Goal: Task Accomplishment & Management: Use online tool/utility

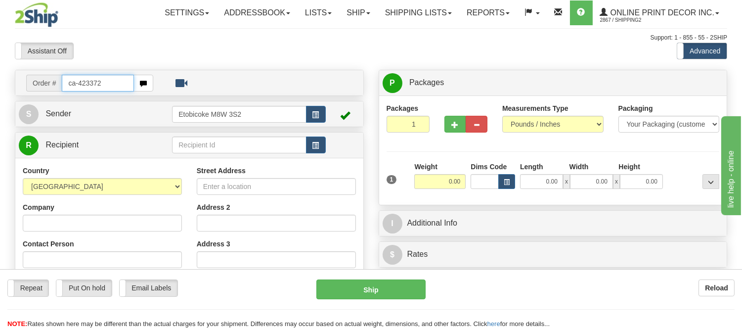
type input "ca-423372"
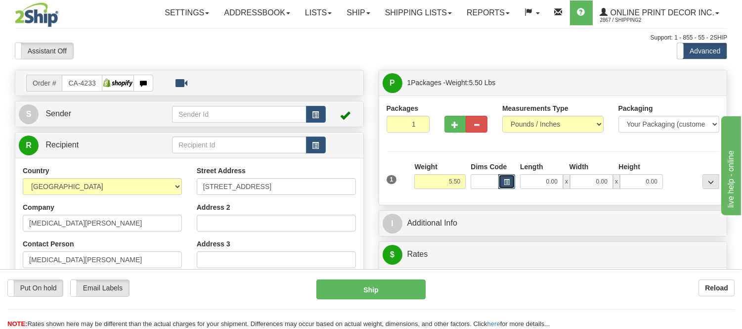
click at [513, 181] on button "button" at bounding box center [507, 181] width 17 height 15
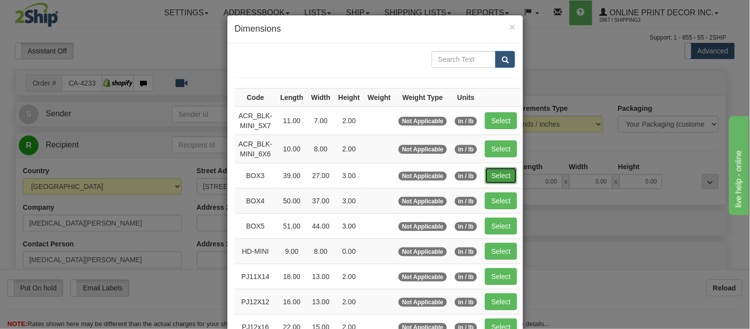
click at [495, 178] on button "Select" at bounding box center [501, 175] width 32 height 17
type input "BOX3"
type input "39.00"
type input "27.00"
type input "3.00"
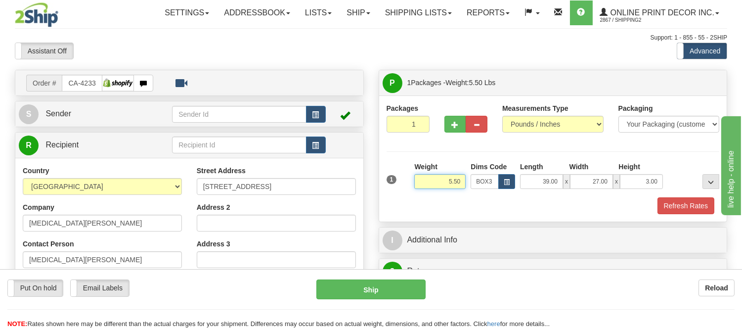
drag, startPoint x: 462, startPoint y: 181, endPoint x: 417, endPoint y: 183, distance: 45.1
click at [417, 183] on input "5.50" at bounding box center [439, 181] width 51 height 15
type input "7.98"
click at [453, 126] on span "button" at bounding box center [455, 125] width 7 height 6
radio input "true"
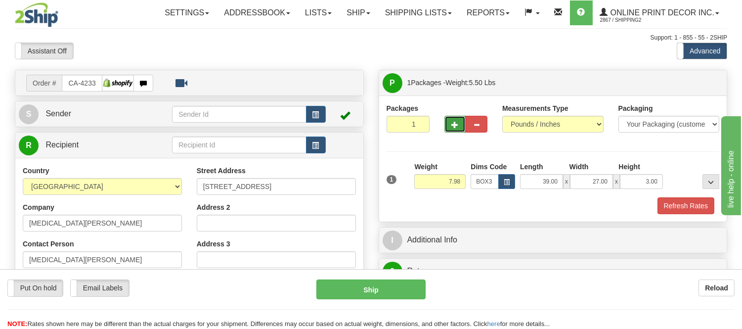
type input "2"
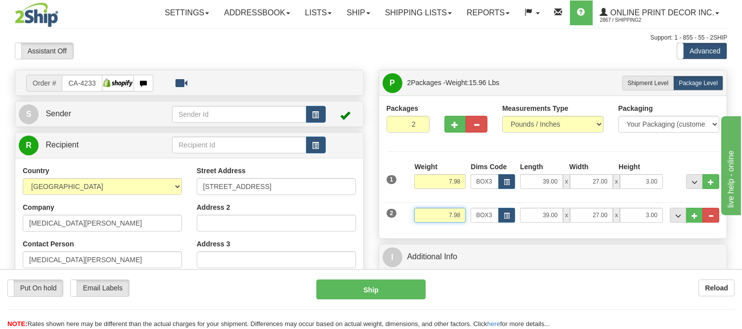
drag, startPoint x: 464, startPoint y: 211, endPoint x: 423, endPoint y: 219, distance: 41.8
click at [423, 219] on input "7.98" at bounding box center [439, 215] width 51 height 15
type input "2.87"
click at [505, 217] on span "button" at bounding box center [507, 215] width 6 height 5
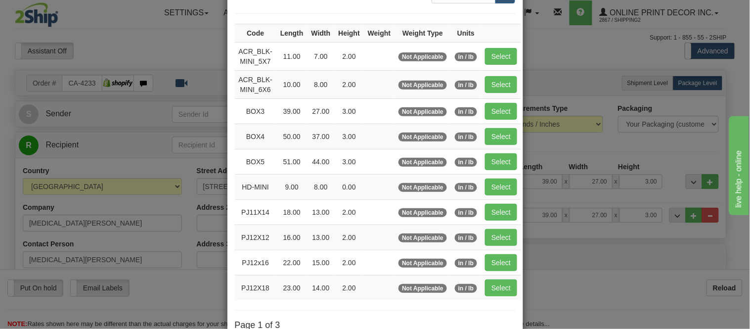
scroll to position [165, 0]
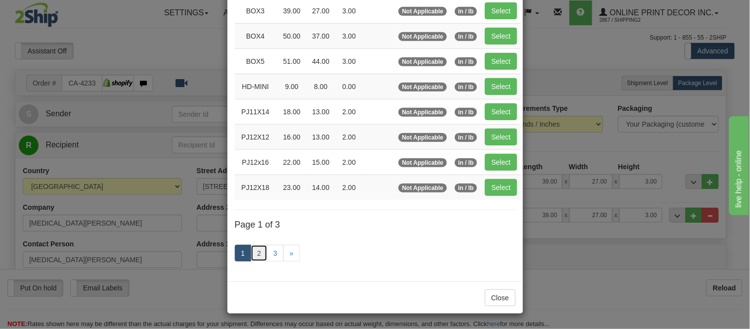
click at [253, 257] on link "2" at bounding box center [259, 253] width 17 height 17
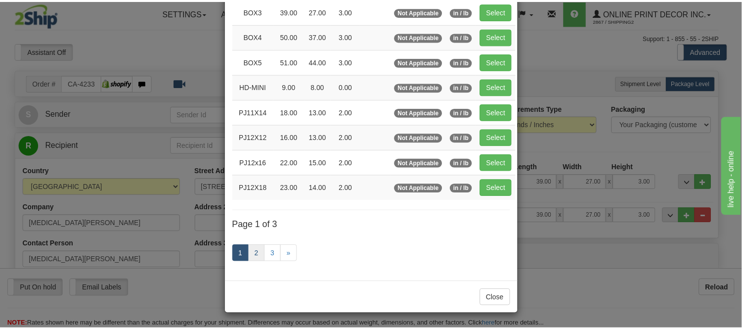
scroll to position [161, 0]
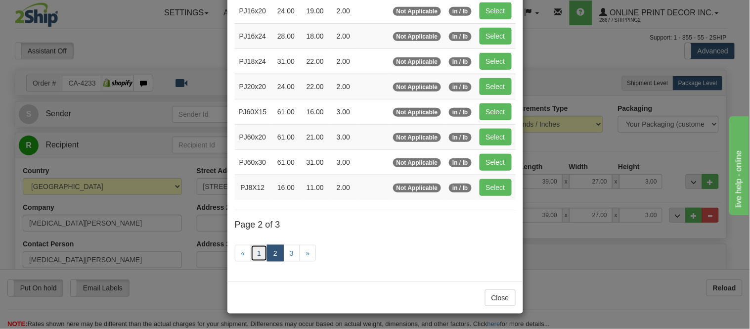
click at [251, 254] on link "1" at bounding box center [259, 253] width 17 height 17
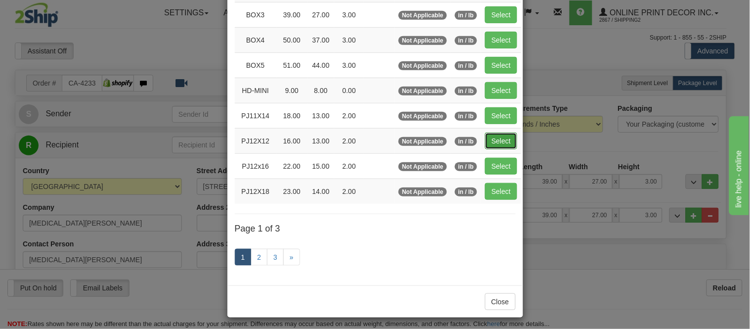
click at [495, 144] on button "Select" at bounding box center [501, 141] width 32 height 17
type input "PJ12X12"
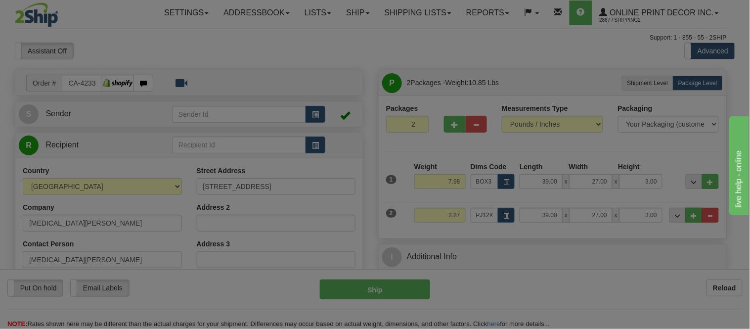
type input "16.00"
type input "13.00"
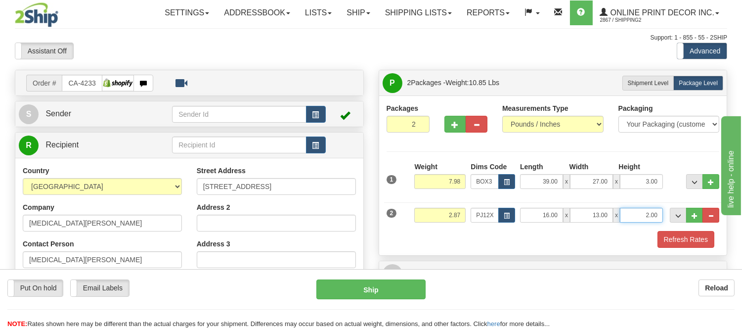
drag, startPoint x: 660, startPoint y: 216, endPoint x: 608, endPoint y: 221, distance: 51.7
click at [608, 221] on div "16.00 x 13.00 x 2.00" at bounding box center [591, 215] width 143 height 15
click button "Delete" at bounding box center [0, 0] width 0 height 0
type input "4.00"
click at [678, 237] on button "Refresh Rates" at bounding box center [686, 239] width 57 height 17
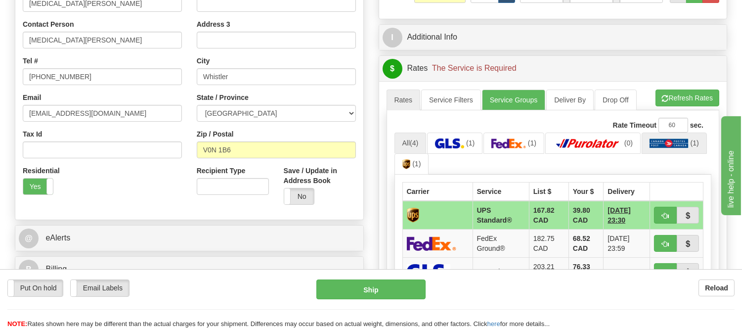
scroll to position [274, 0]
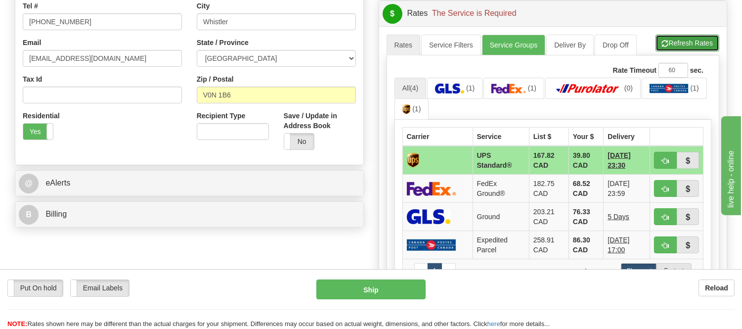
click at [694, 44] on button "Refresh Rates" at bounding box center [688, 43] width 64 height 17
click at [663, 159] on span "button" at bounding box center [665, 161] width 7 height 6
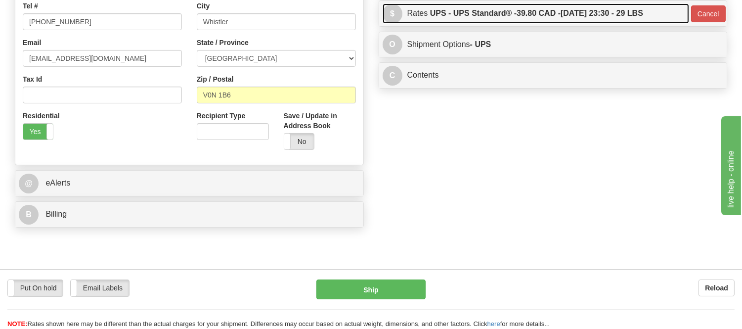
click at [587, 4] on label "UPS - UPS Standard® - 39.80 CAD - 09/24/2025 23:30 - 29 LBS" at bounding box center [536, 13] width 213 height 20
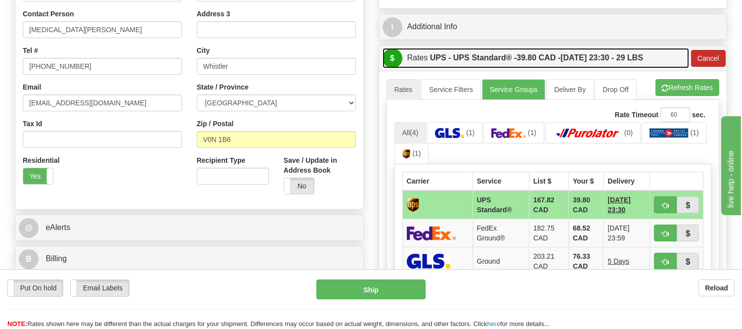
scroll to position [220, 0]
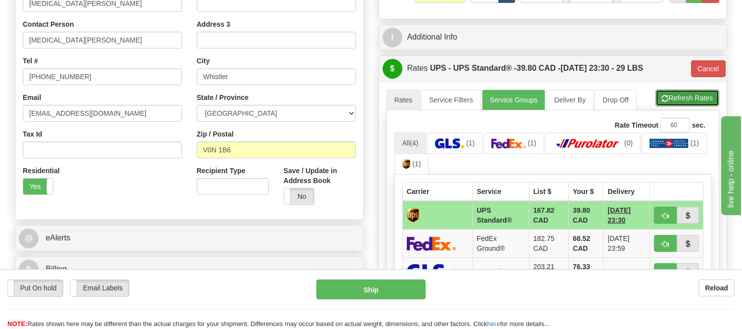
click at [684, 96] on button "Refresh Rates" at bounding box center [688, 98] width 64 height 17
type input "11"
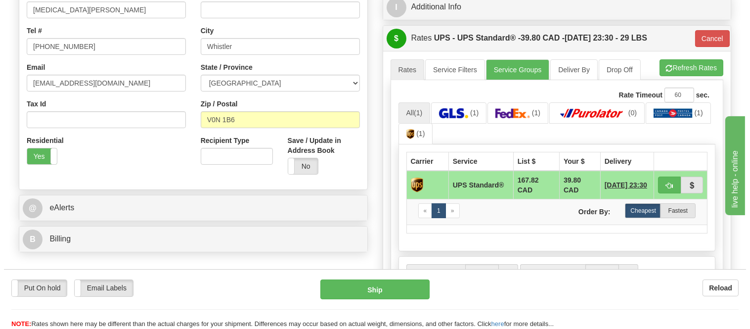
scroll to position [274, 0]
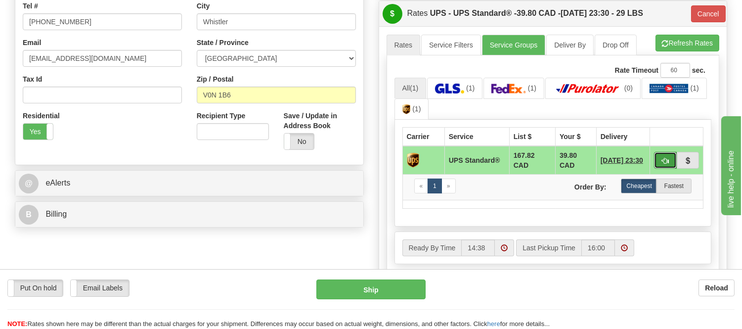
click at [660, 159] on button "button" at bounding box center [665, 160] width 23 height 17
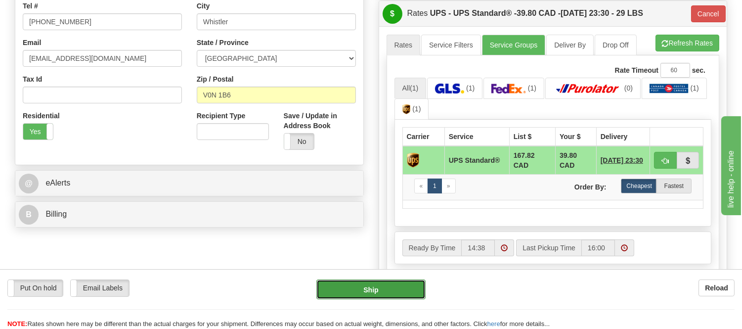
click at [340, 289] on button "Ship" at bounding box center [371, 289] width 109 height 20
